Goal: Information Seeking & Learning: Learn about a topic

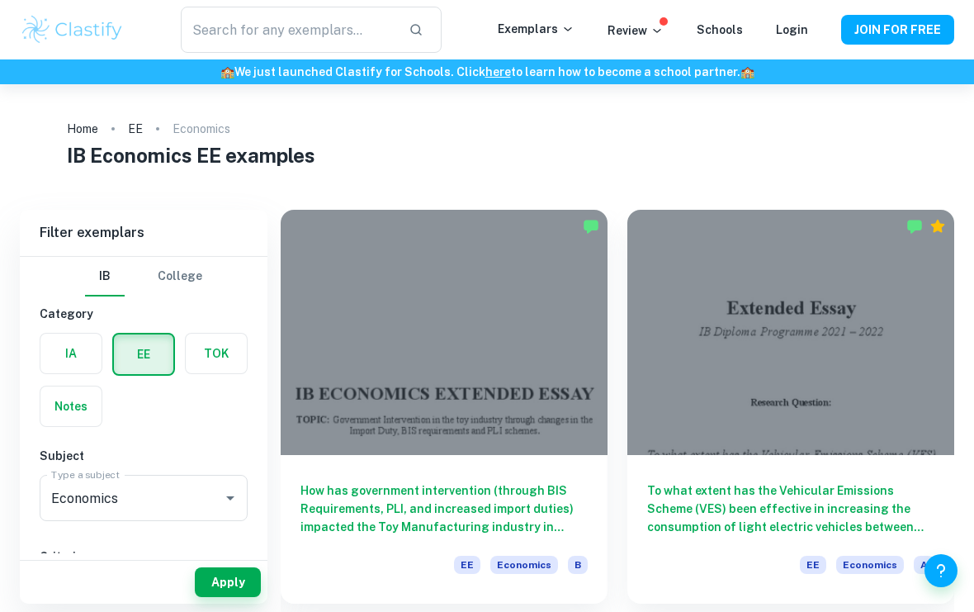
click at [538, 476] on div "How has government intervention (through BIS Requirements, PLI, and increased i…" at bounding box center [444, 529] width 327 height 149
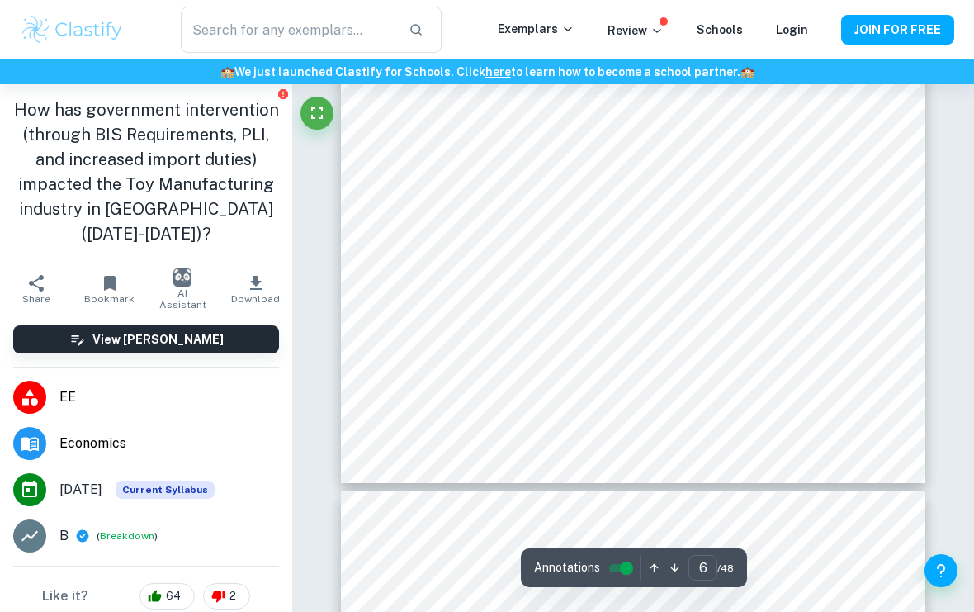
scroll to position [1060, 0]
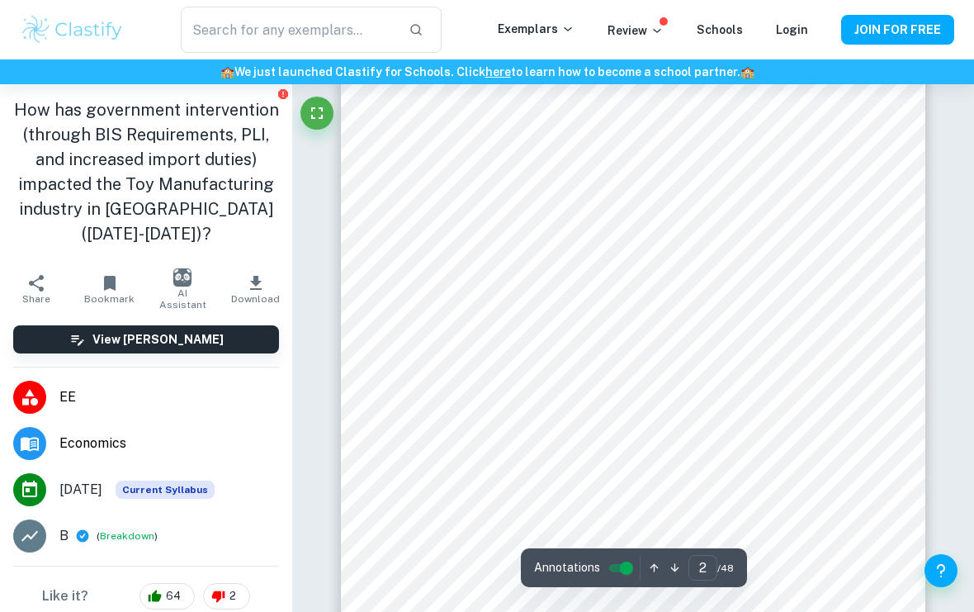
type input "1"
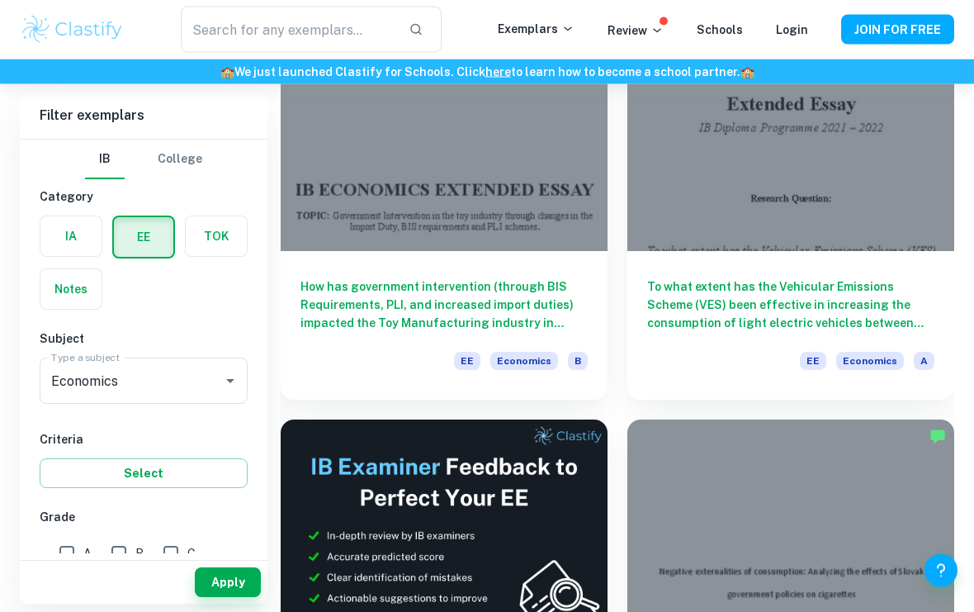
scroll to position [202, 0]
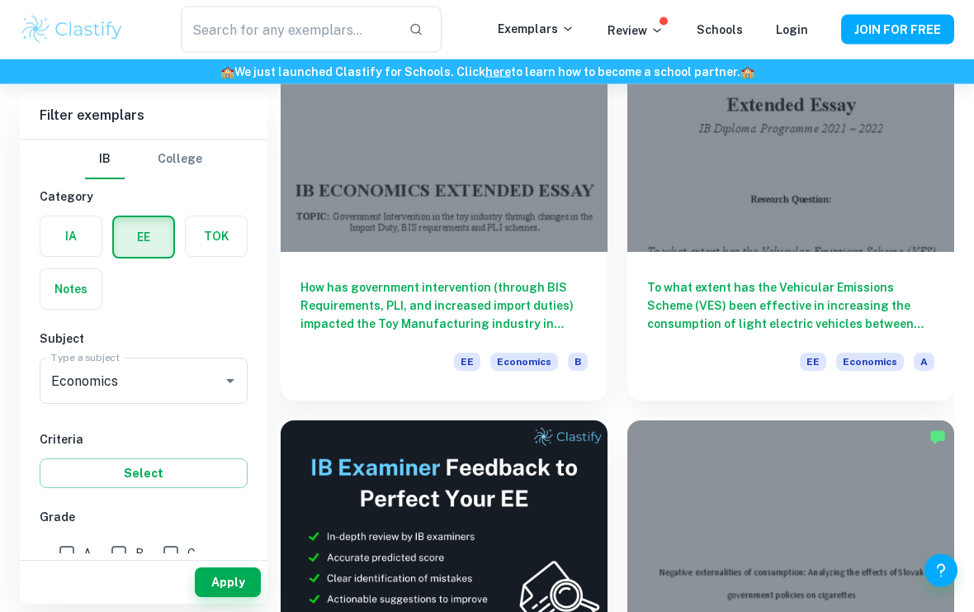
click at [857, 301] on h6 "To what extent has the Vehicular Emissions Scheme (VES) been effective in incre…" at bounding box center [790, 306] width 287 height 54
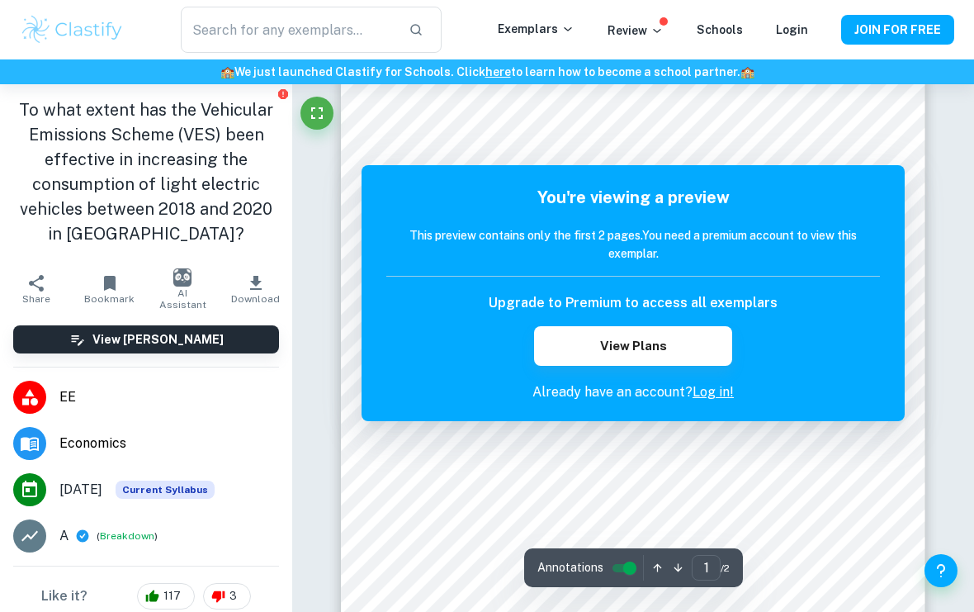
scroll to position [11, 0]
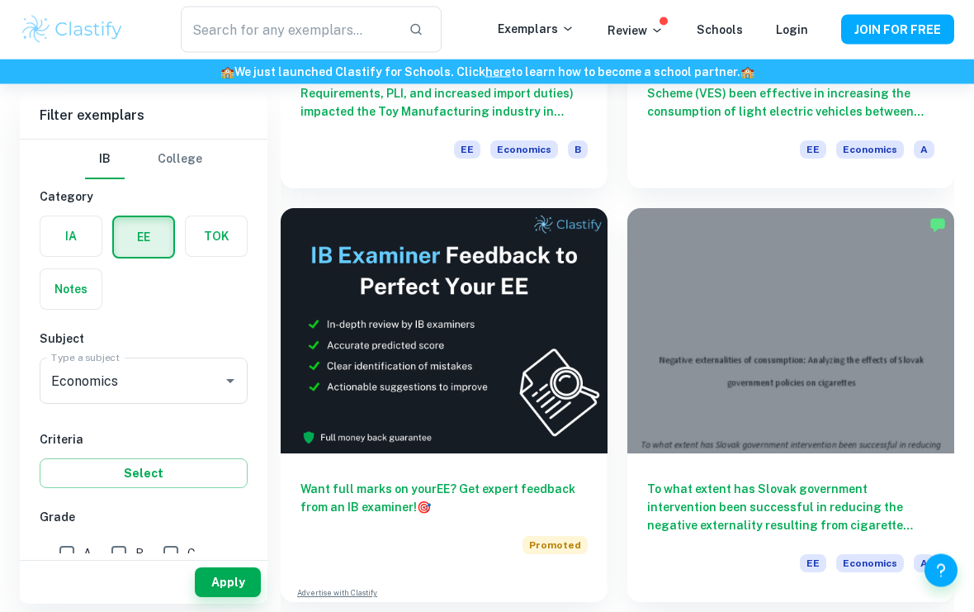
scroll to position [423, 0]
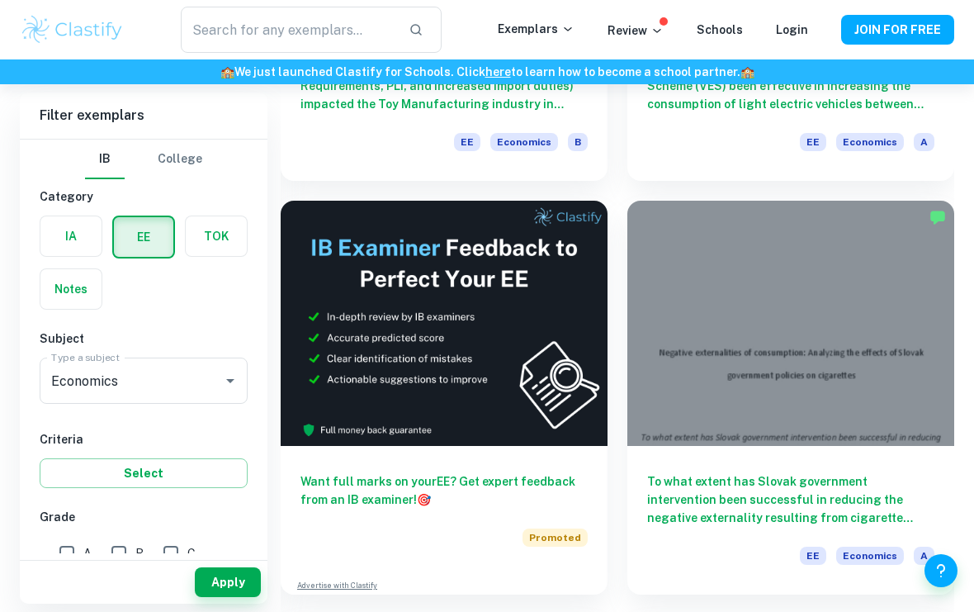
click at [862, 482] on h6 "To what extent has Slovak government intervention been successful in reducing t…" at bounding box center [790, 499] width 287 height 54
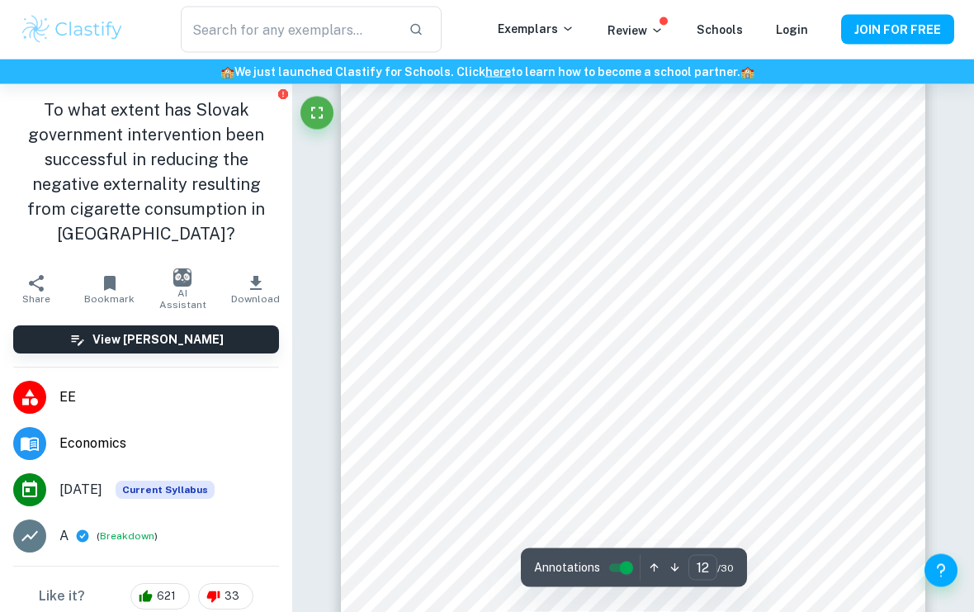
scroll to position [10260, 0]
type input "13"
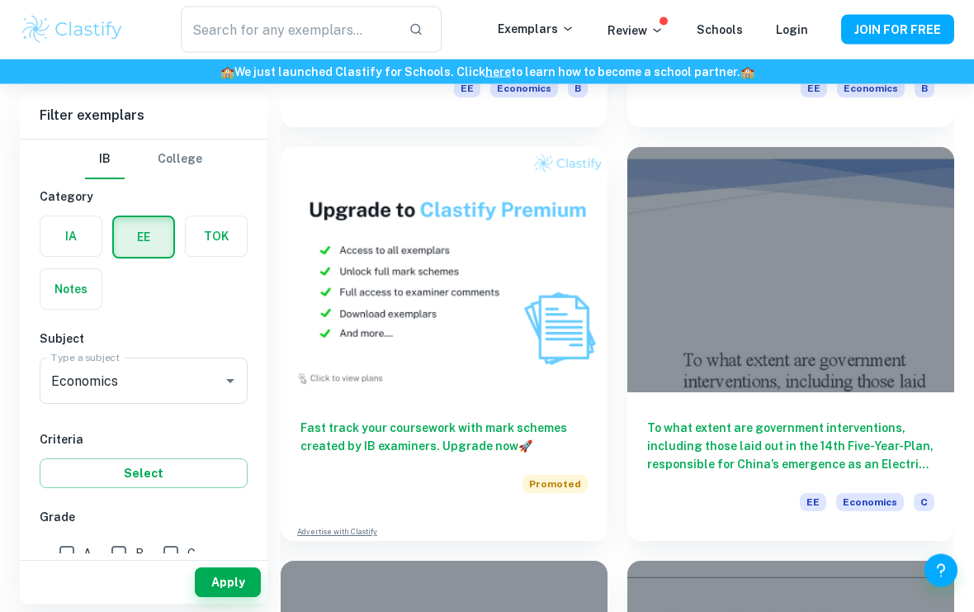
scroll to position [1304, 0]
click at [861, 435] on h6 "To what extent are government interventions, including those laid out in the 14…" at bounding box center [790, 446] width 287 height 54
click at [827, 436] on h6 "To what extent are government interventions, including those laid out in the 14…" at bounding box center [790, 446] width 287 height 54
